Goal: Check status: Check status

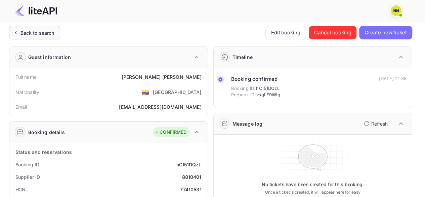
click at [40, 33] on div "Back to search" at bounding box center [38, 32] width 34 height 7
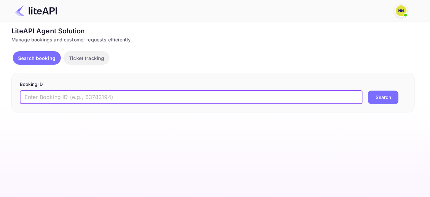
click at [117, 100] on input "text" at bounding box center [191, 96] width 343 height 13
paste input "8457930"
type input "8457930"
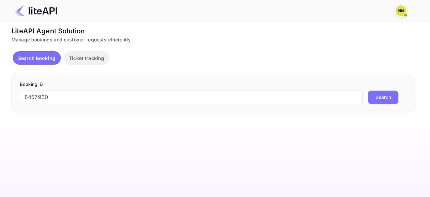
click at [376, 92] on button "Search" at bounding box center [383, 96] width 31 height 13
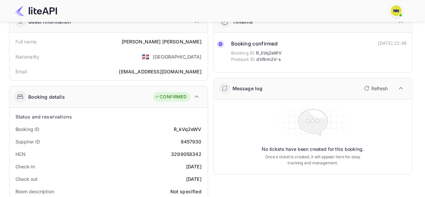
scroll to position [36, 0]
click at [185, 153] on div "3299058342" at bounding box center [186, 153] width 31 height 7
copy div "3299058342"
click at [185, 153] on div "3299058342" at bounding box center [186, 153] width 31 height 7
copy div "3299058342"
